Goal: Find specific page/section: Find specific page/section

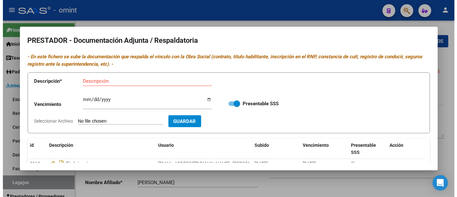
scroll to position [77, 0]
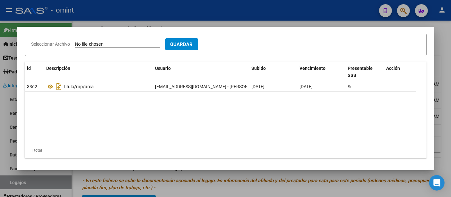
click at [237, 23] on div at bounding box center [225, 98] width 451 height 197
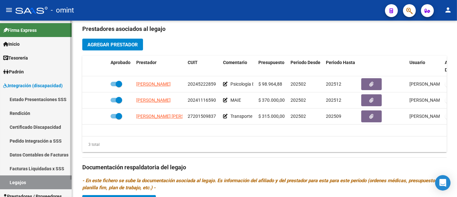
click at [43, 27] on link "Firma Express" at bounding box center [36, 30] width 72 height 14
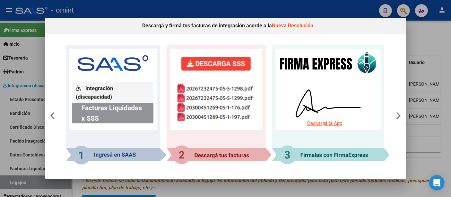
click at [431, 125] on div at bounding box center [225, 98] width 451 height 197
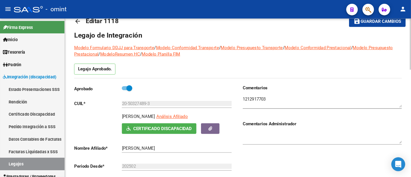
scroll to position [0, 0]
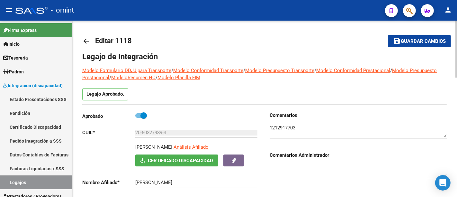
click at [85, 41] on mat-icon "arrow_back" at bounding box center [86, 41] width 8 height 8
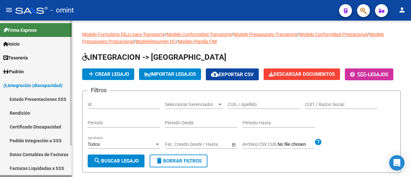
click at [34, 31] on span "Firma Express" at bounding box center [19, 30] width 33 height 7
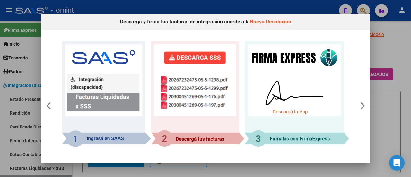
click at [369, 102] on mat-dialog-content "Descargá la App" at bounding box center [205, 94] width 329 height 129
click at [364, 107] on icon at bounding box center [362, 105] width 5 height 9
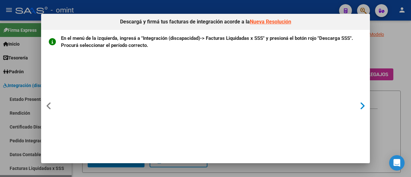
click at [364, 107] on icon at bounding box center [362, 105] width 5 height 9
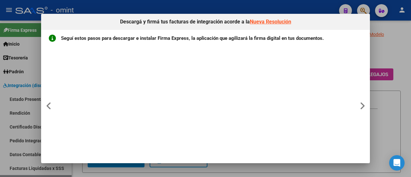
click at [24, 51] on div at bounding box center [205, 88] width 411 height 177
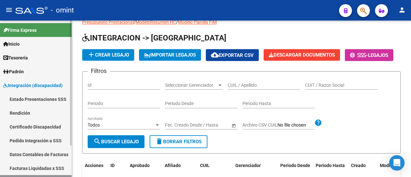
scroll to position [32, 0]
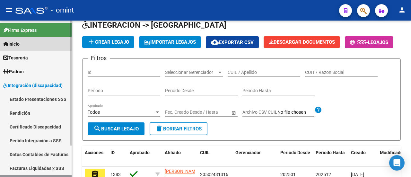
click at [38, 38] on link "Inicio" at bounding box center [36, 44] width 72 height 14
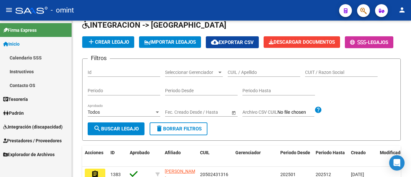
click at [39, 50] on link "Inicio" at bounding box center [36, 44] width 72 height 14
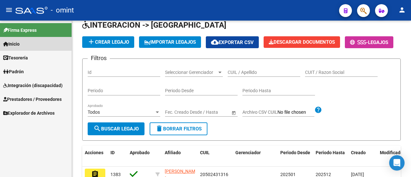
click at [22, 38] on link "Inicio" at bounding box center [36, 44] width 72 height 14
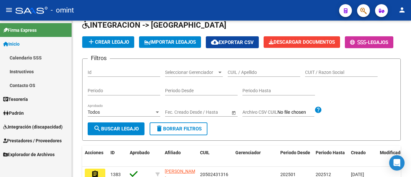
click at [27, 57] on link "Calendario SSS" at bounding box center [36, 58] width 72 height 14
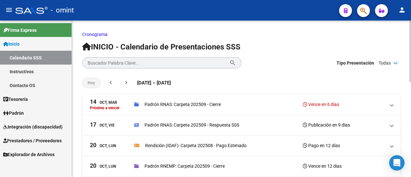
scroll to position [32, 0]
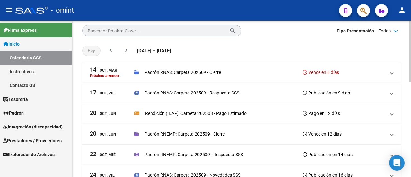
click at [325, 74] on h3 "Vence en 6 días" at bounding box center [321, 72] width 36 height 9
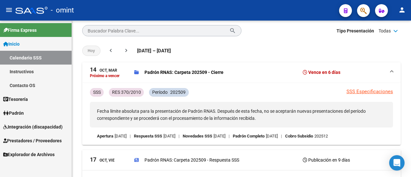
click at [39, 99] on link "Tesorería" at bounding box center [36, 99] width 72 height 14
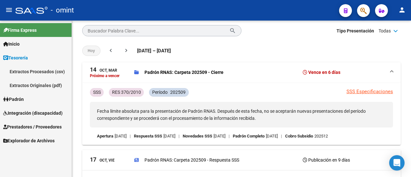
click at [49, 100] on link "Padrón" at bounding box center [36, 99] width 72 height 14
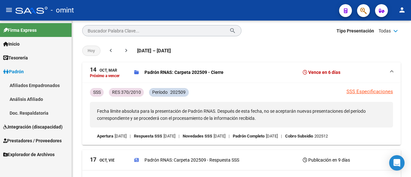
click at [53, 122] on link "Integración (discapacidad)" at bounding box center [36, 127] width 72 height 14
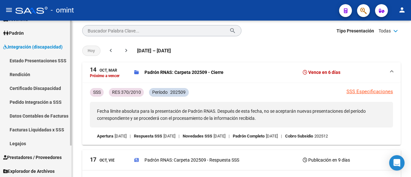
scroll to position [39, 0]
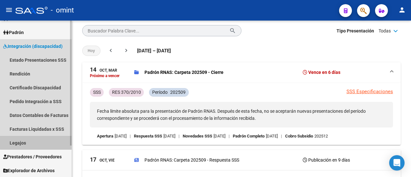
click at [38, 138] on link "Legajos" at bounding box center [36, 143] width 72 height 14
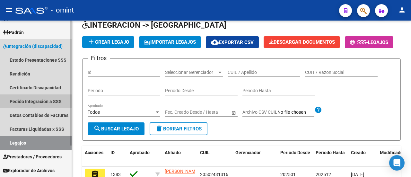
click at [31, 101] on link "Pedido Integración a SSS" at bounding box center [36, 101] width 72 height 14
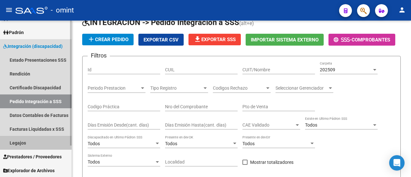
click at [32, 136] on link "Legajos" at bounding box center [36, 143] width 72 height 14
